Goal: Complete application form: Complete application form

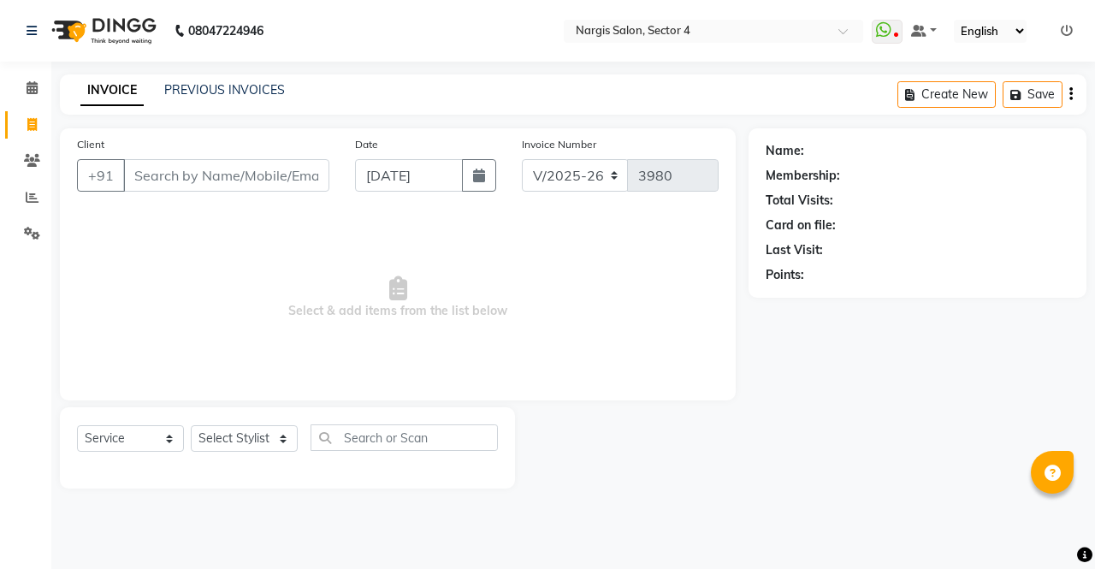
select select "4130"
select select "service"
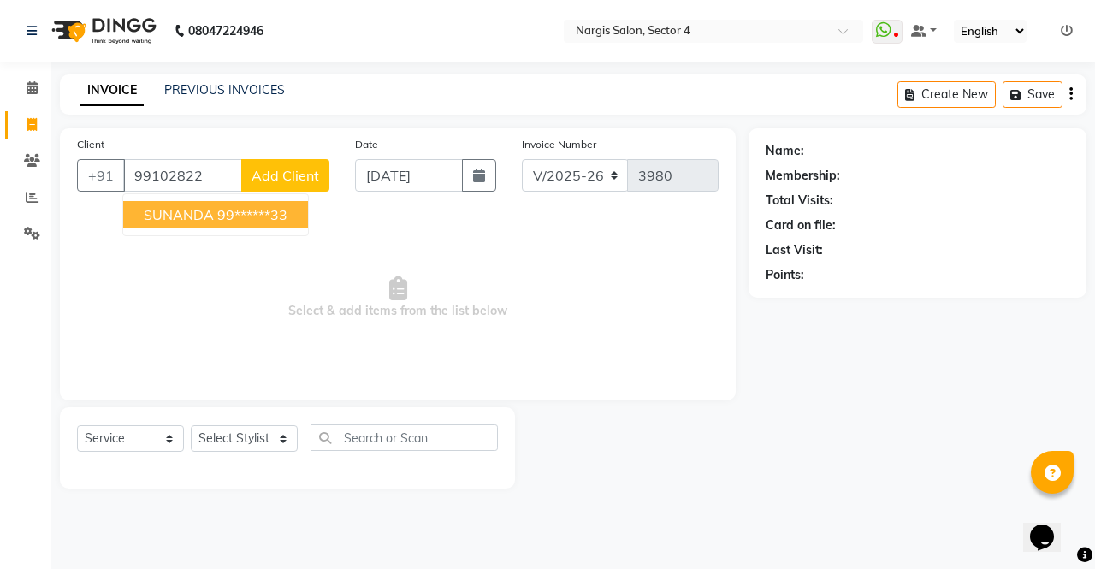
click at [252, 215] on ngb-highlight "99******33" at bounding box center [252, 214] width 70 height 17
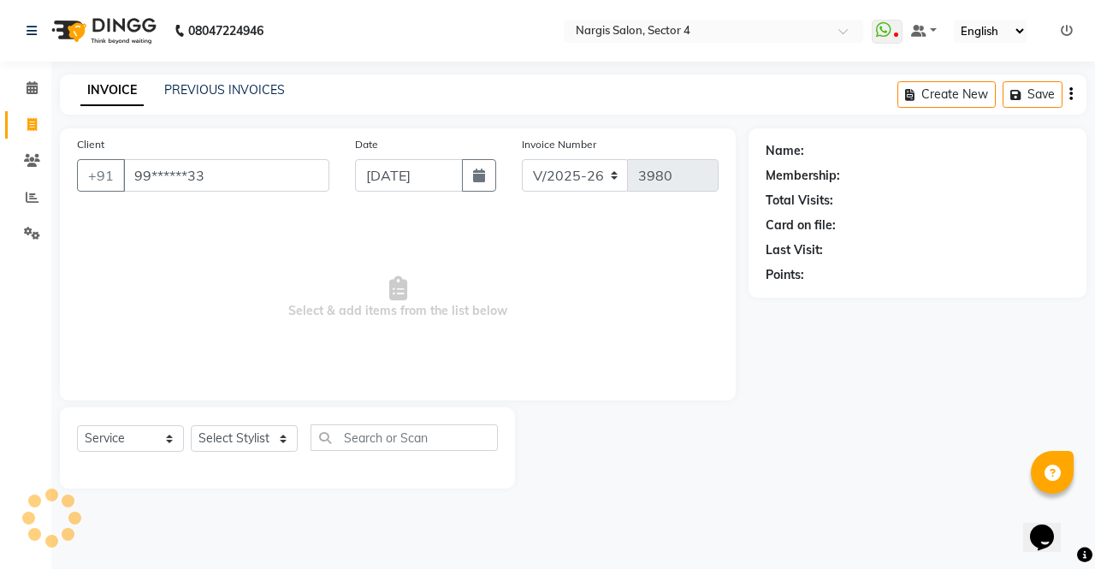
type input "99******33"
select select "1: Object"
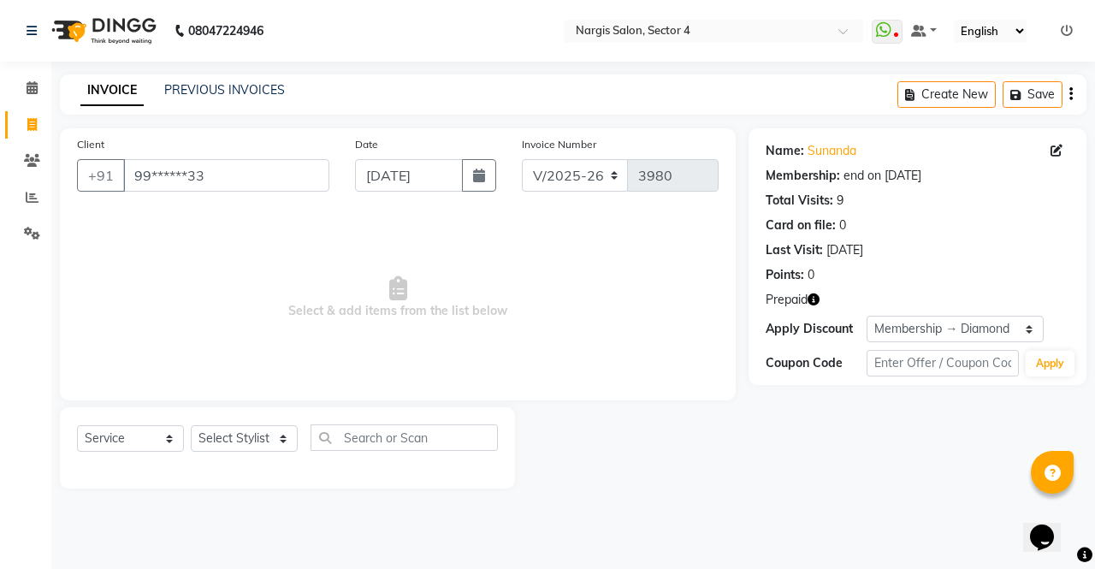
click at [814, 298] on icon "button" at bounding box center [814, 300] width 12 height 12
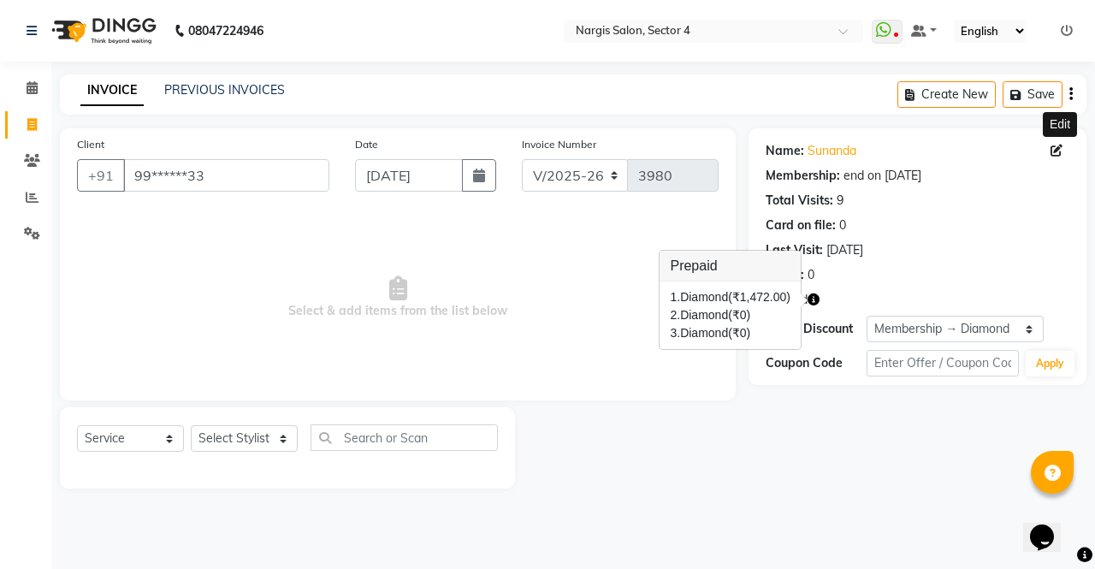
click at [1056, 151] on icon at bounding box center [1057, 151] width 12 height 12
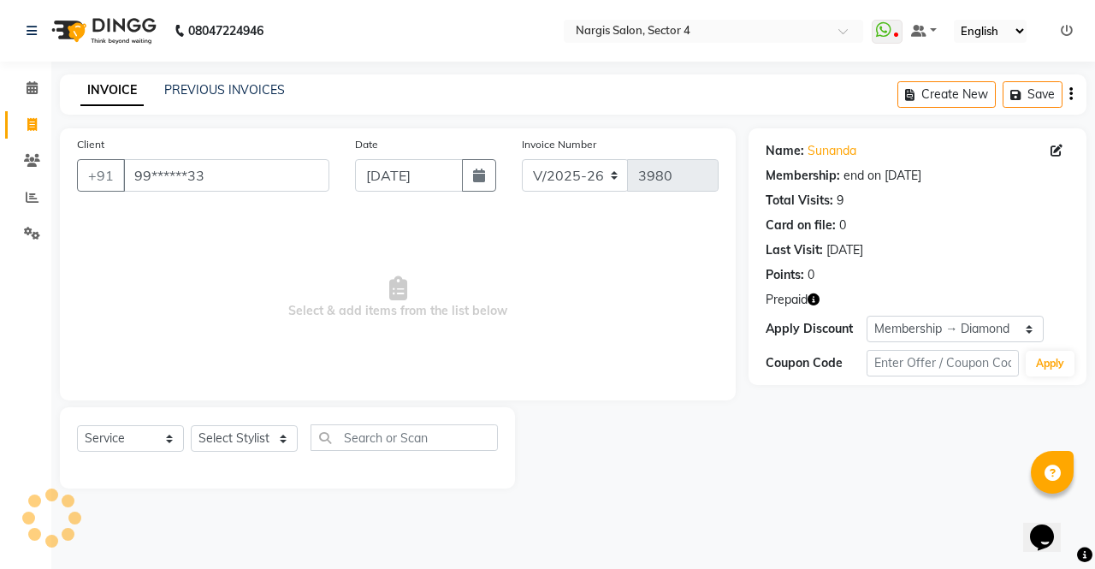
select select "[DEMOGRAPHIC_DATA]"
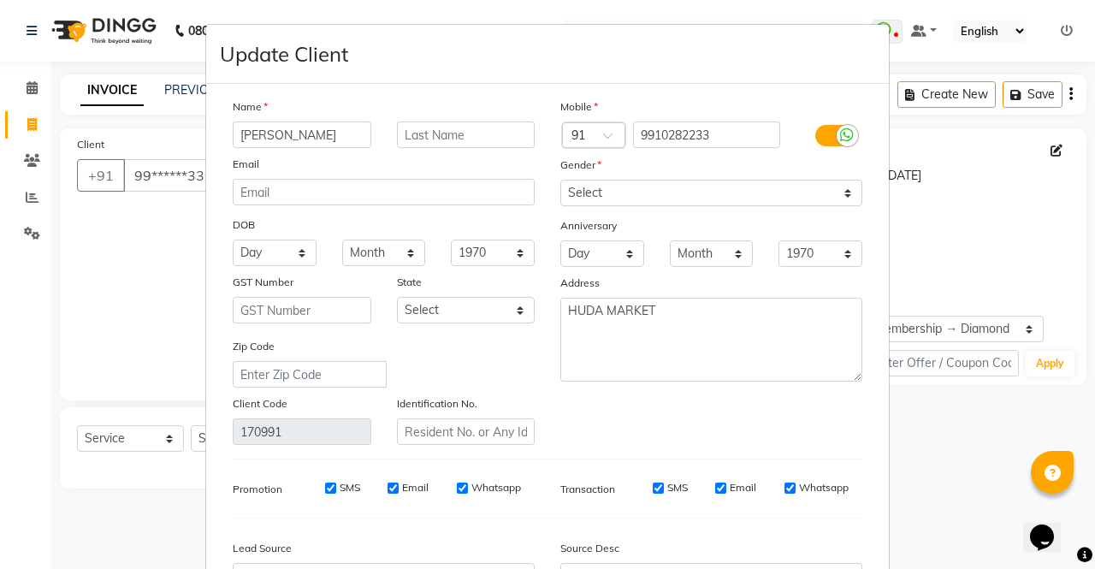
type input "[PERSON_NAME]"
click at [706, 199] on select "Select [DEMOGRAPHIC_DATA] [DEMOGRAPHIC_DATA] Other Prefer Not To Say" at bounding box center [712, 193] width 302 height 27
click at [721, 201] on select "Select [DEMOGRAPHIC_DATA] [DEMOGRAPHIC_DATA] Other Prefer Not To Say" at bounding box center [712, 193] width 302 height 27
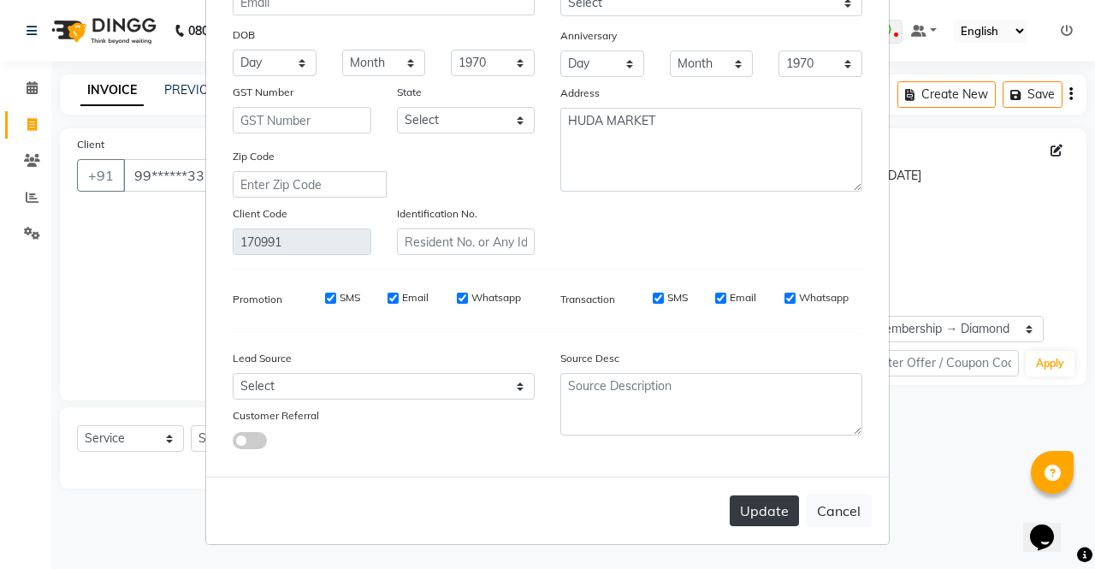
click at [762, 505] on button "Update" at bounding box center [764, 510] width 69 height 31
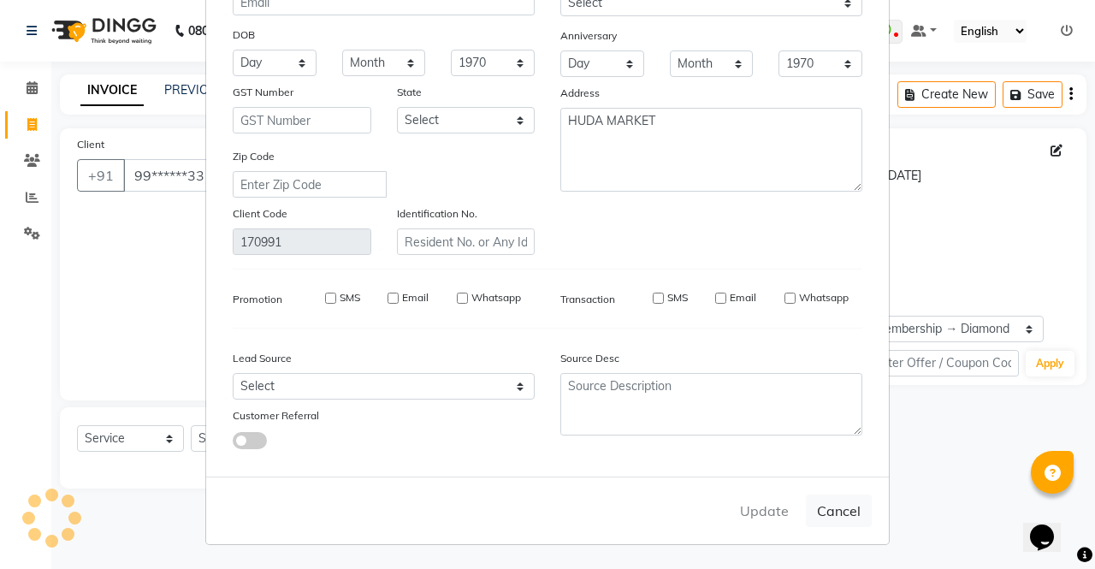
select select
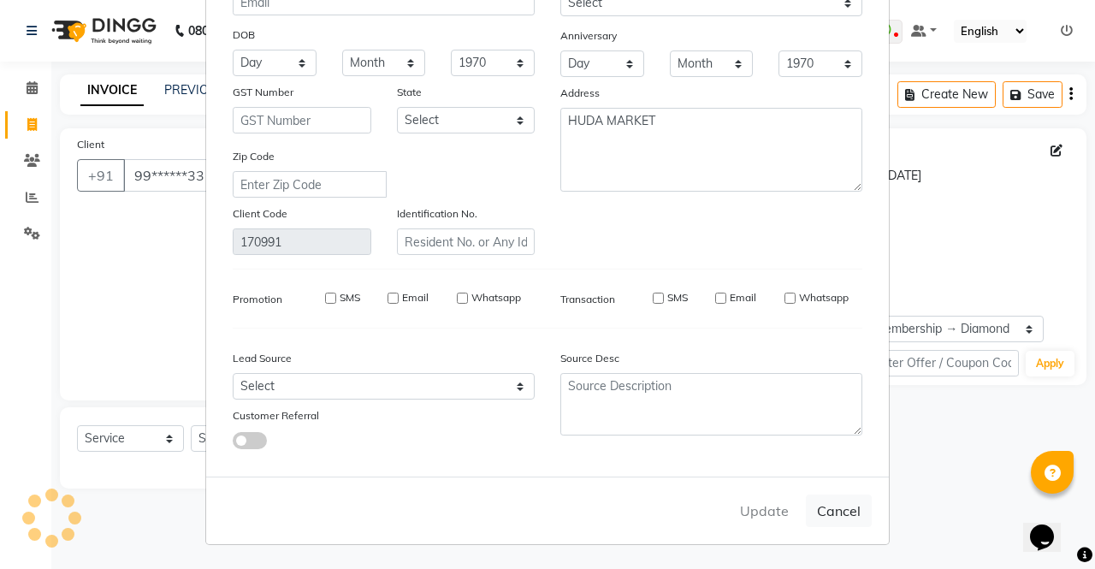
select select
checkbox input "false"
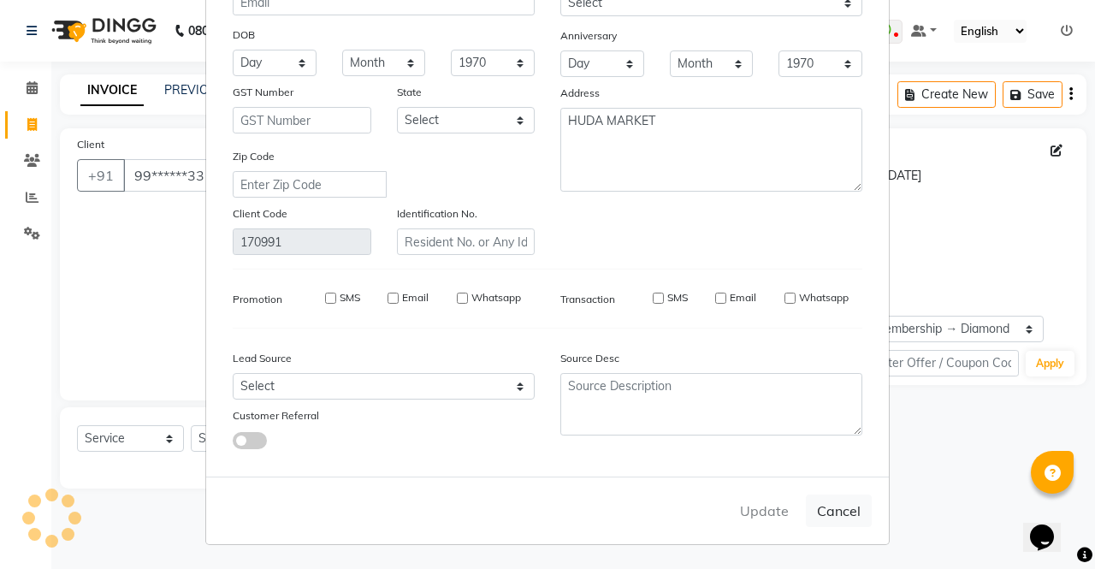
checkbox input "false"
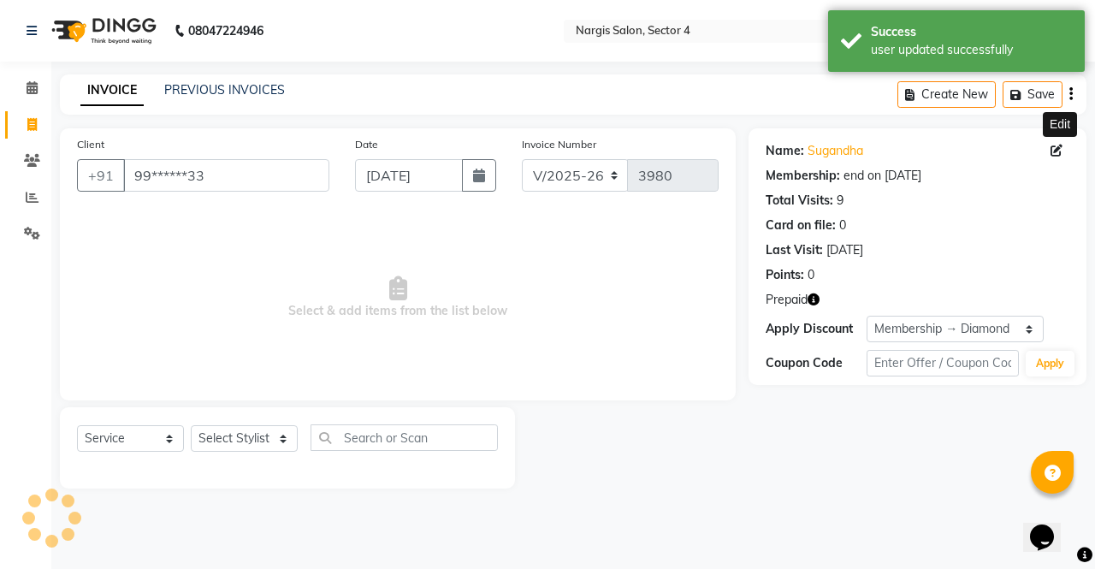
select select "5: Object"
click at [607, 443] on div at bounding box center [632, 447] width 234 height 81
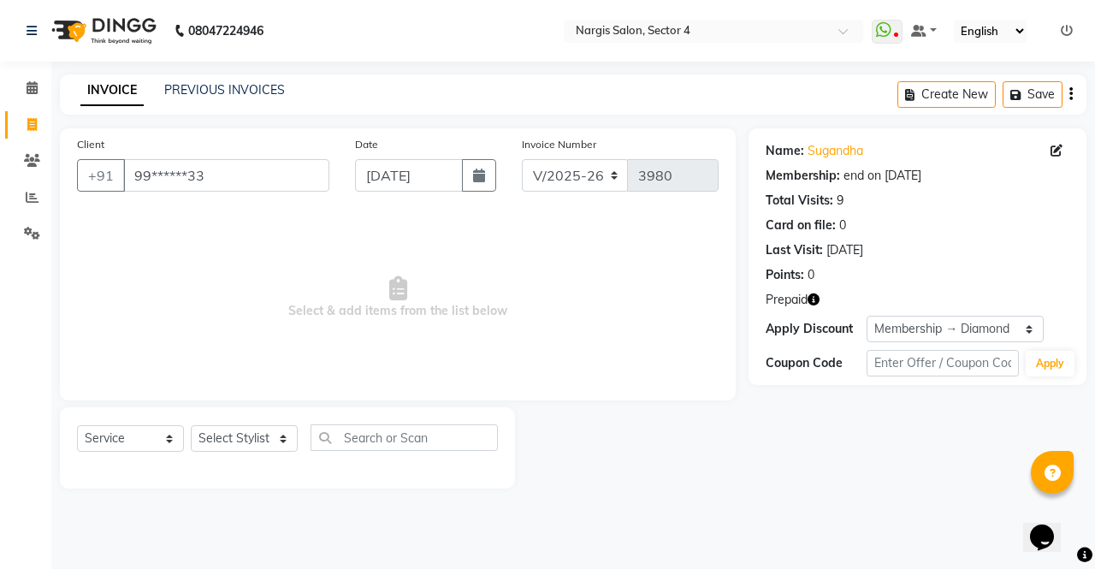
click at [703, 482] on div at bounding box center [632, 447] width 234 height 81
